Goal: Use online tool/utility

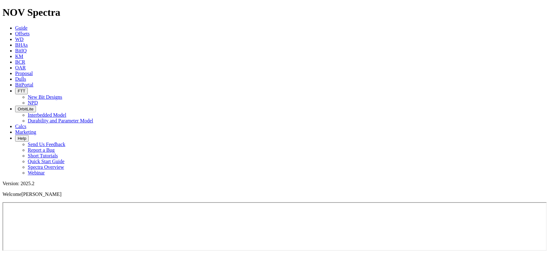
click at [26, 124] on link "Calcs" at bounding box center [20, 126] width 11 height 5
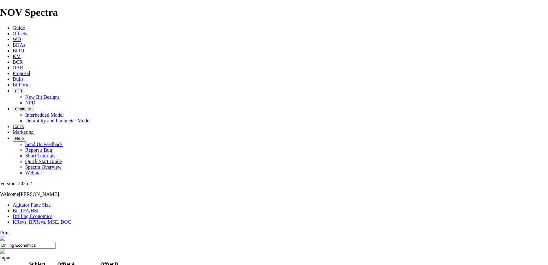
click at [39, 208] on link "Bit TFA/HSI" at bounding box center [26, 210] width 26 height 5
click at [56, 264] on input "Hole Size" at bounding box center [28, 269] width 56 height 7
type input "14.75"
type input "2450"
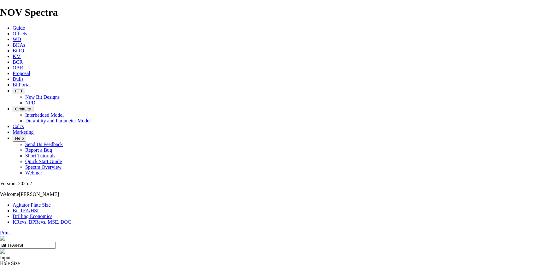
radio input "true"
radio input "false"
radio input "true"
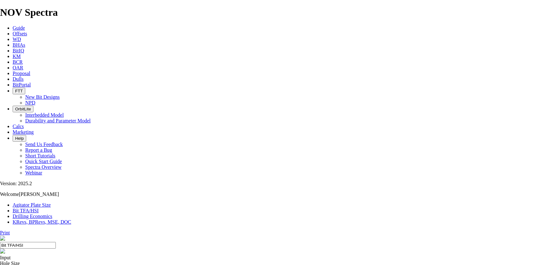
radio input "false"
type input "2.1"
type input "8"
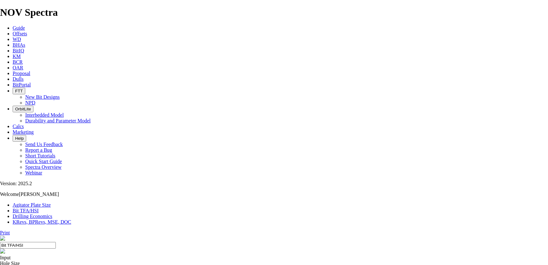
select select "number:12"
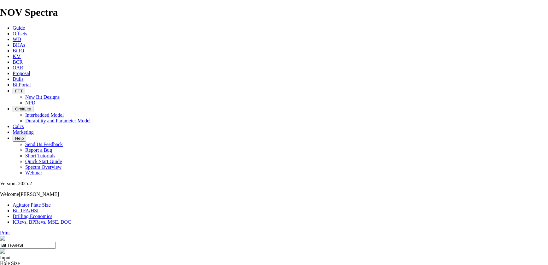
select select "number:12"
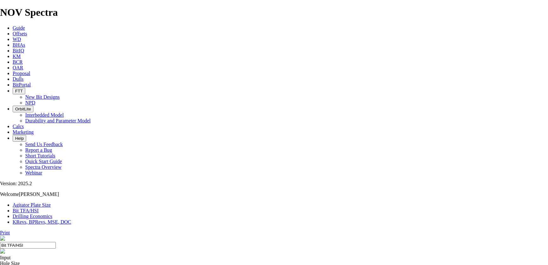
select select "number:16"
drag, startPoint x: 168, startPoint y: 188, endPoint x: 170, endPoint y: 181, distance: 6.6
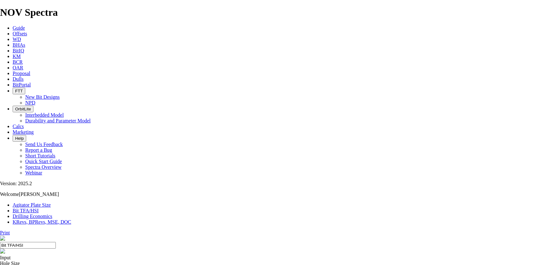
select select "number:16"
